Goal: Task Accomplishment & Management: Manage account settings

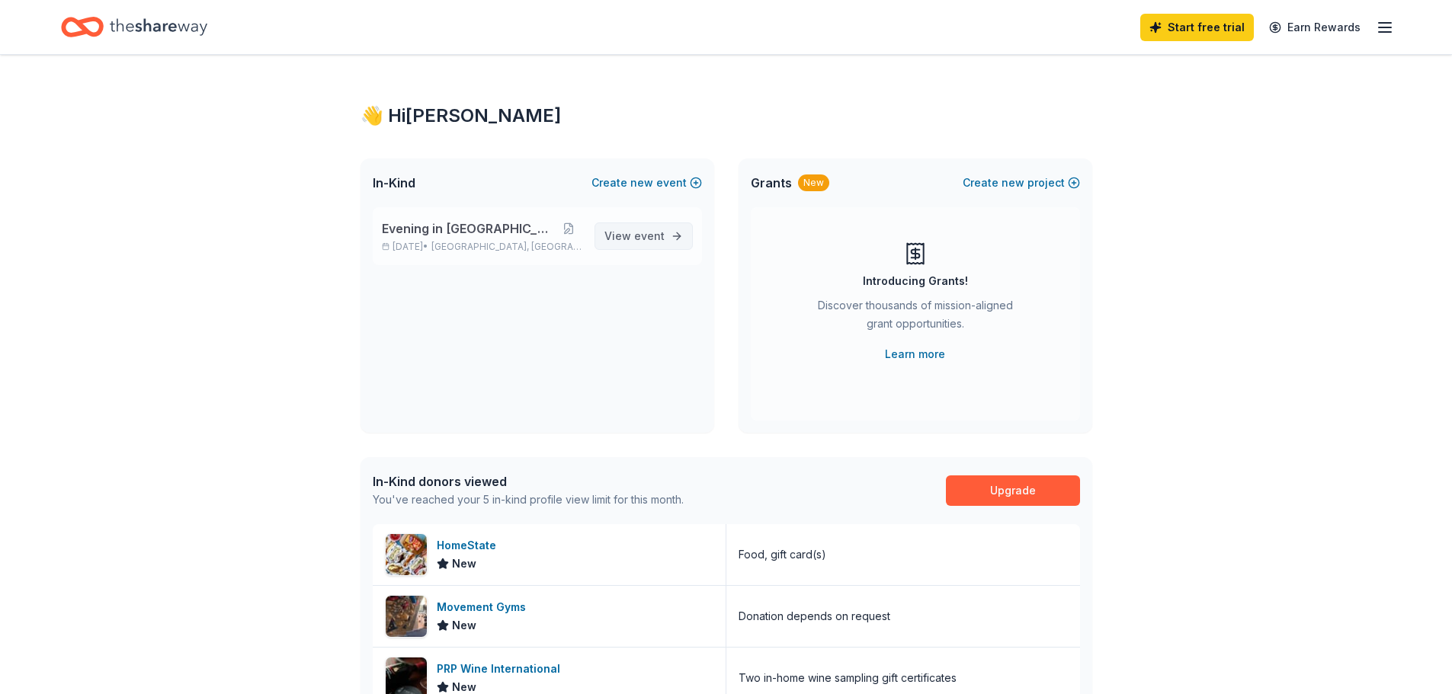
click at [641, 238] on span "event" at bounding box center [649, 235] width 30 height 13
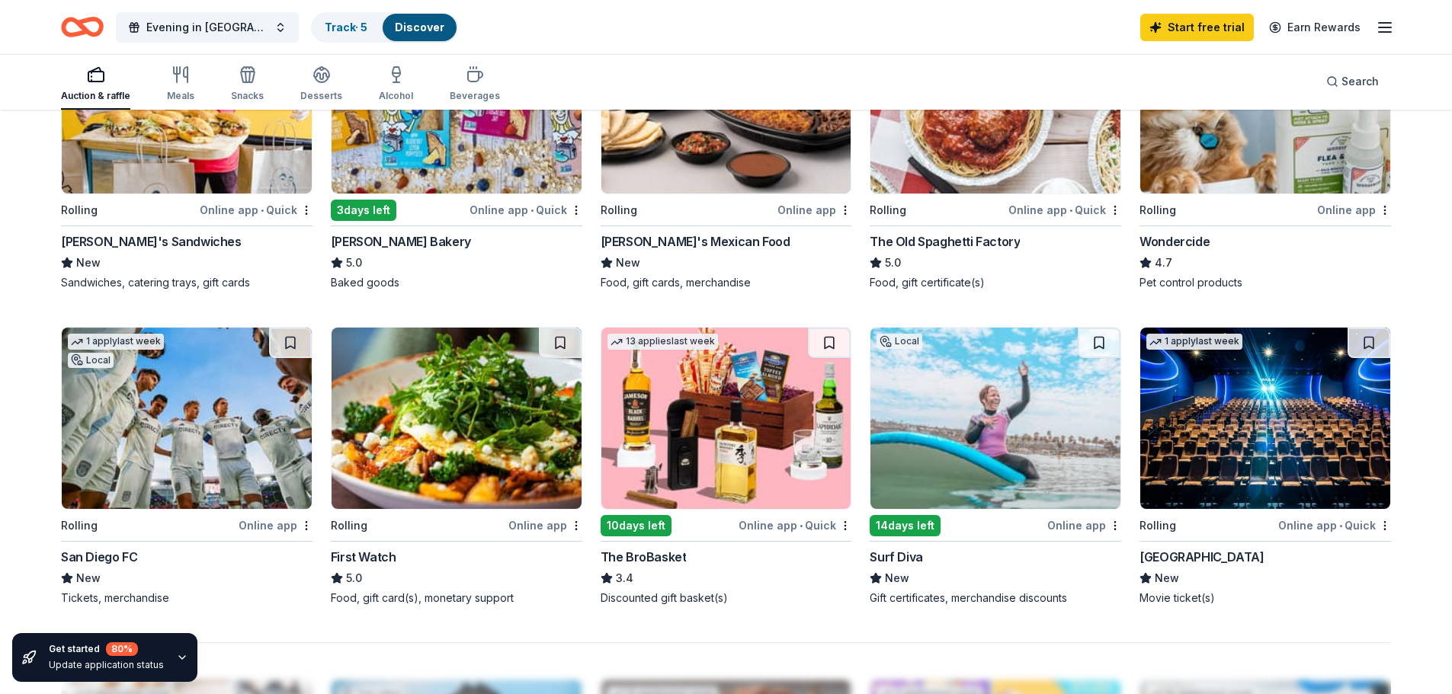
scroll to position [991, 0]
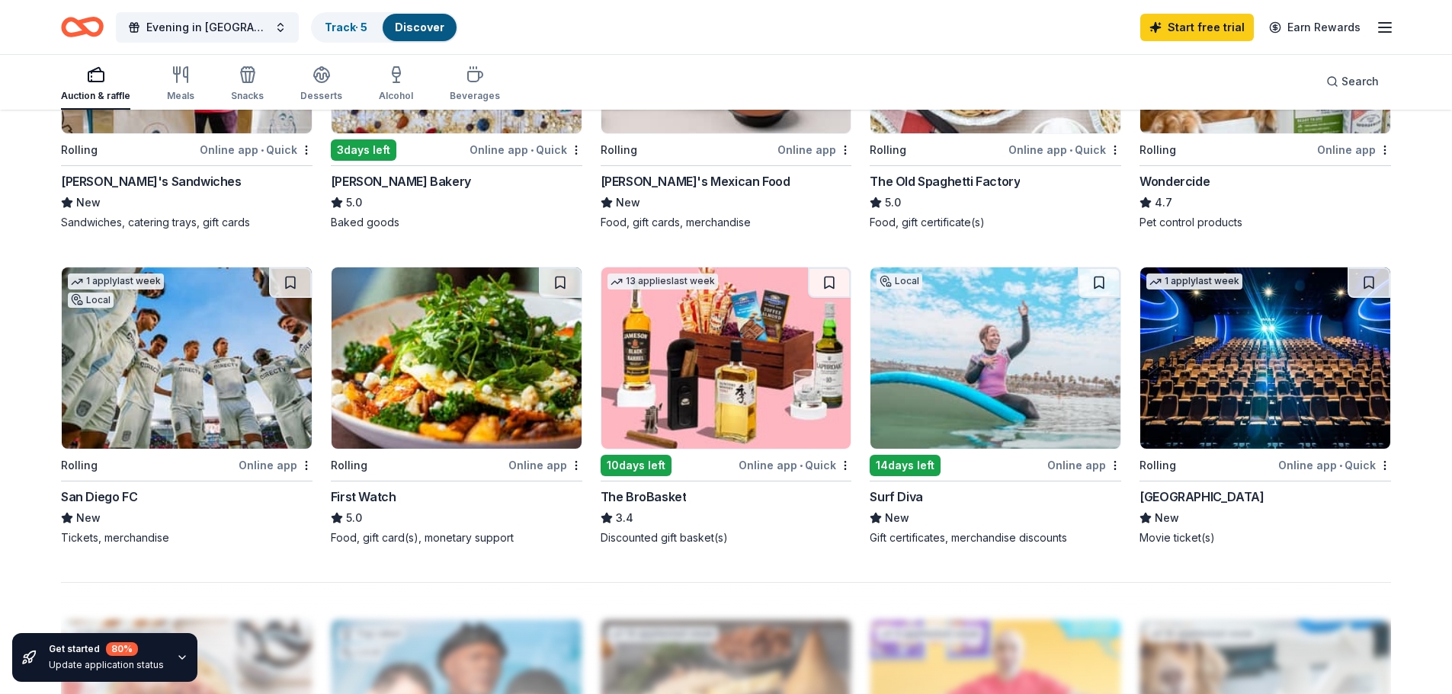
click at [1251, 372] on img at bounding box center [1265, 358] width 250 height 181
click at [1378, 21] on icon "button" at bounding box center [1385, 27] width 18 height 18
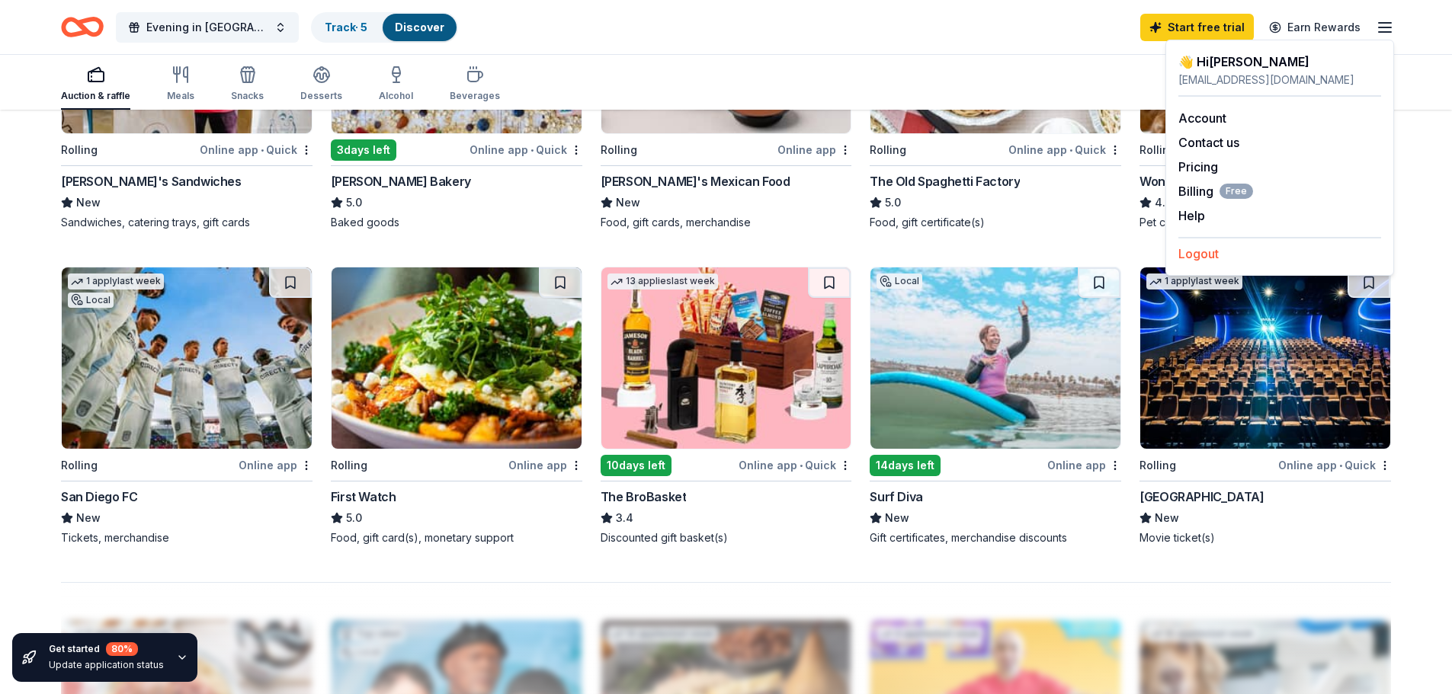
click at [1191, 255] on button "Logout" at bounding box center [1198, 254] width 40 height 18
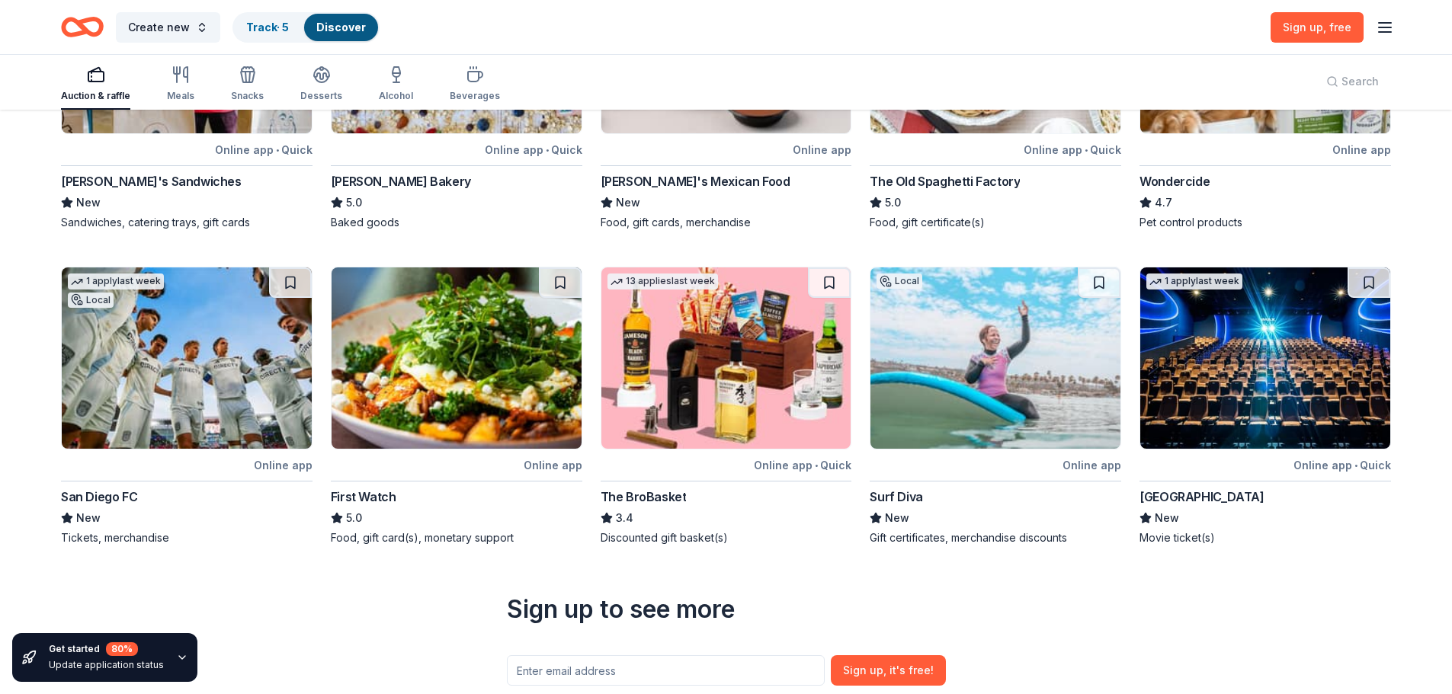
scroll to position [0, 0]
